Goal: Information Seeking & Learning: Learn about a topic

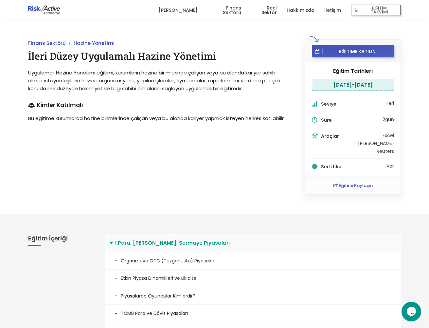
click at [296, 10] on link "Hakkımızda" at bounding box center [301, 10] width 28 height 20
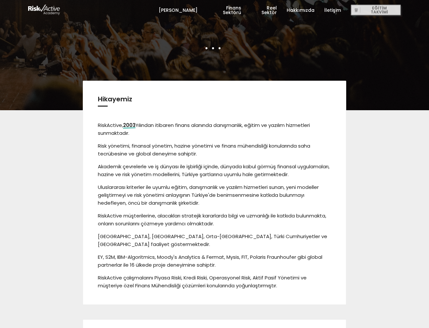
click at [72, 134] on div "Hikayemiz RiskActive, 2003 Yılından itibaren finans alanında danışmanlık, eğiti…" at bounding box center [214, 214] width 383 height 209
drag, startPoint x: 265, startPoint y: 129, endPoint x: 262, endPoint y: 128, distance: 3.5
drag, startPoint x: 262, startPoint y: 128, endPoint x: 247, endPoint y: 111, distance: 22.0
click at [247, 111] on div "Hikayemiz RiskActive, 2003 Yılından itibaren finans alanında danışmanlık, eğiti…" at bounding box center [215, 193] width 234 height 194
